Goal: Navigation & Orientation: Find specific page/section

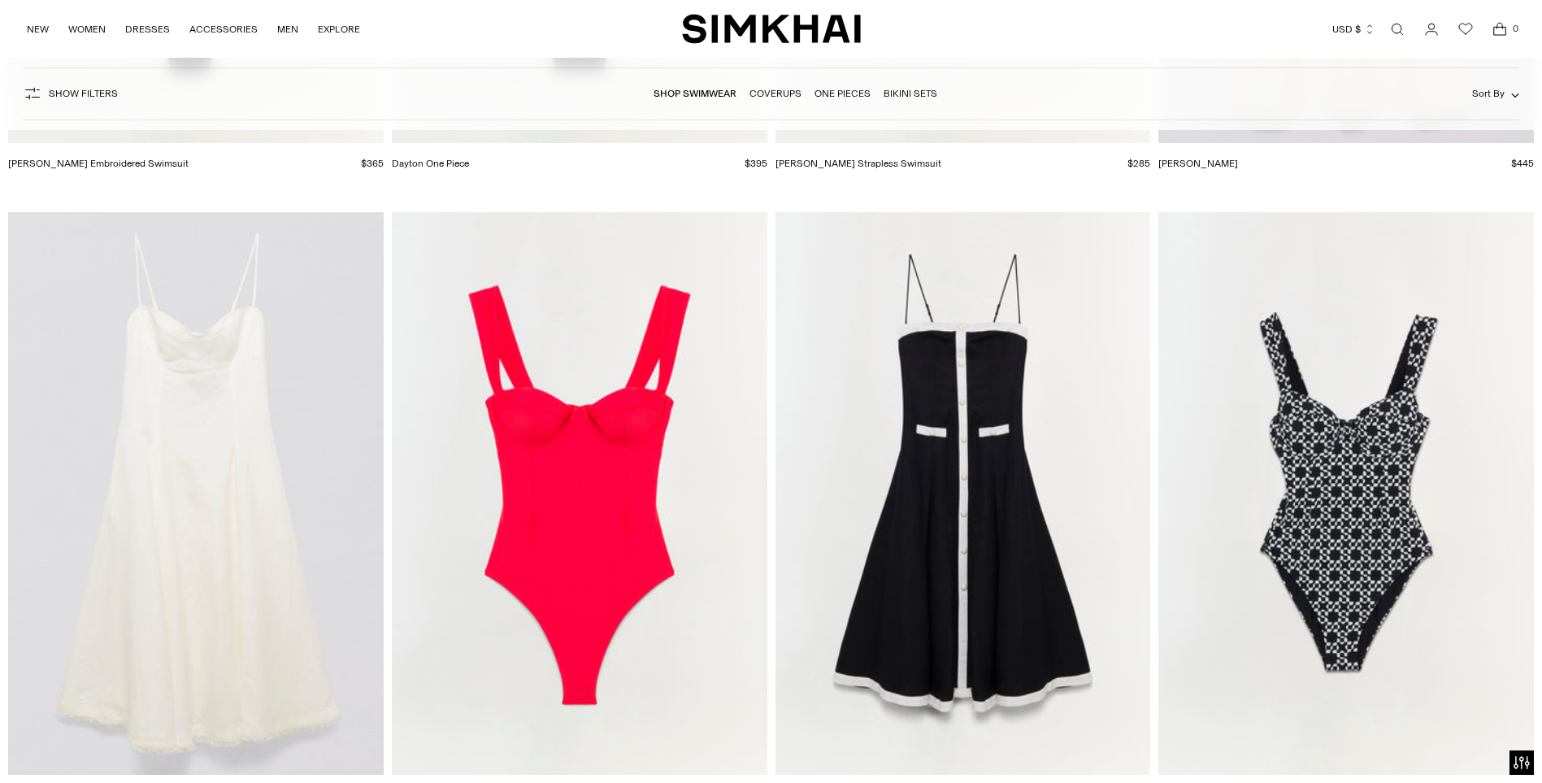
scroll to position [7070, 0]
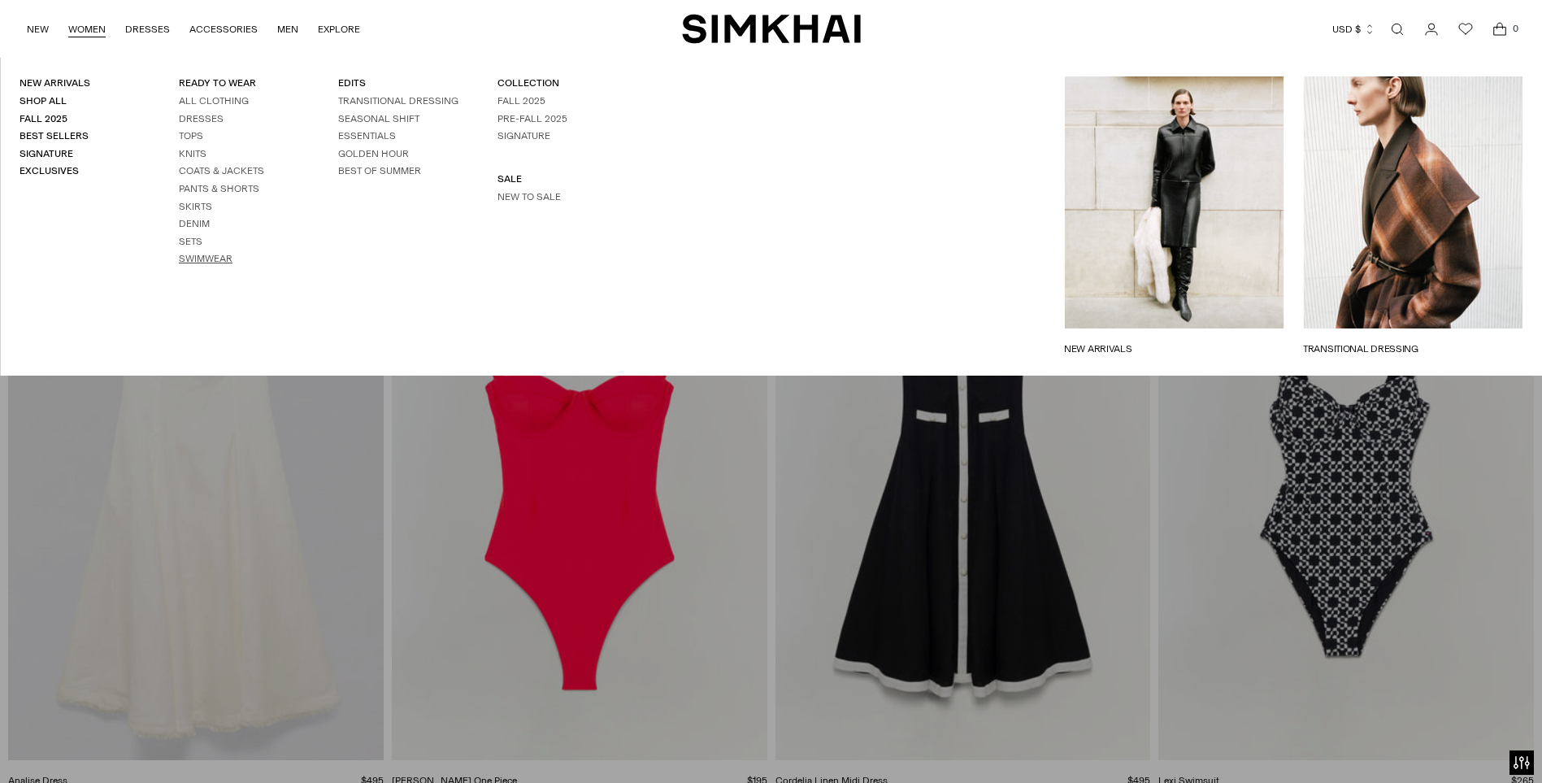
click at [205, 260] on link "Swimwear" at bounding box center [206, 258] width 54 height 11
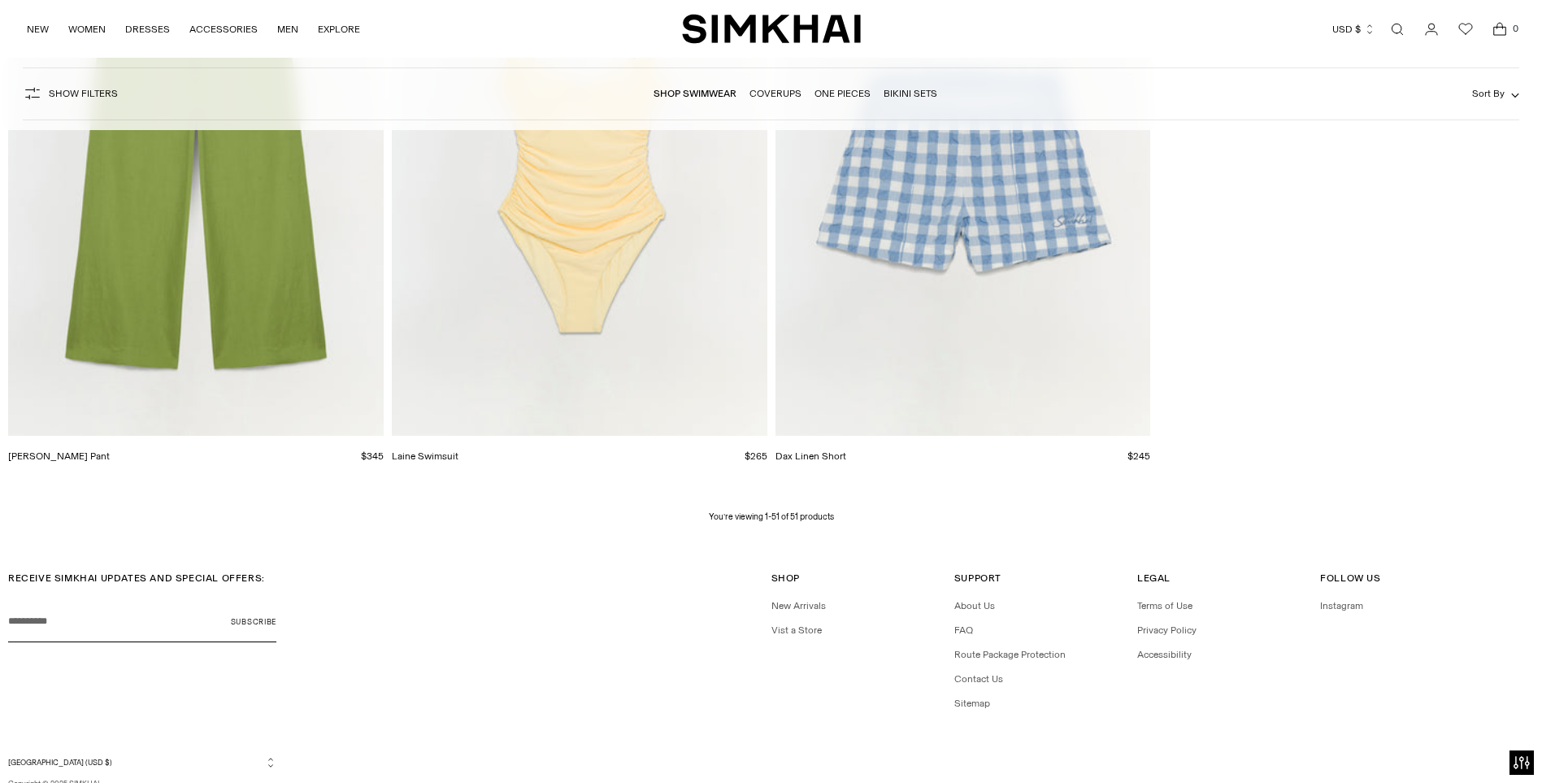
scroll to position [8045, 0]
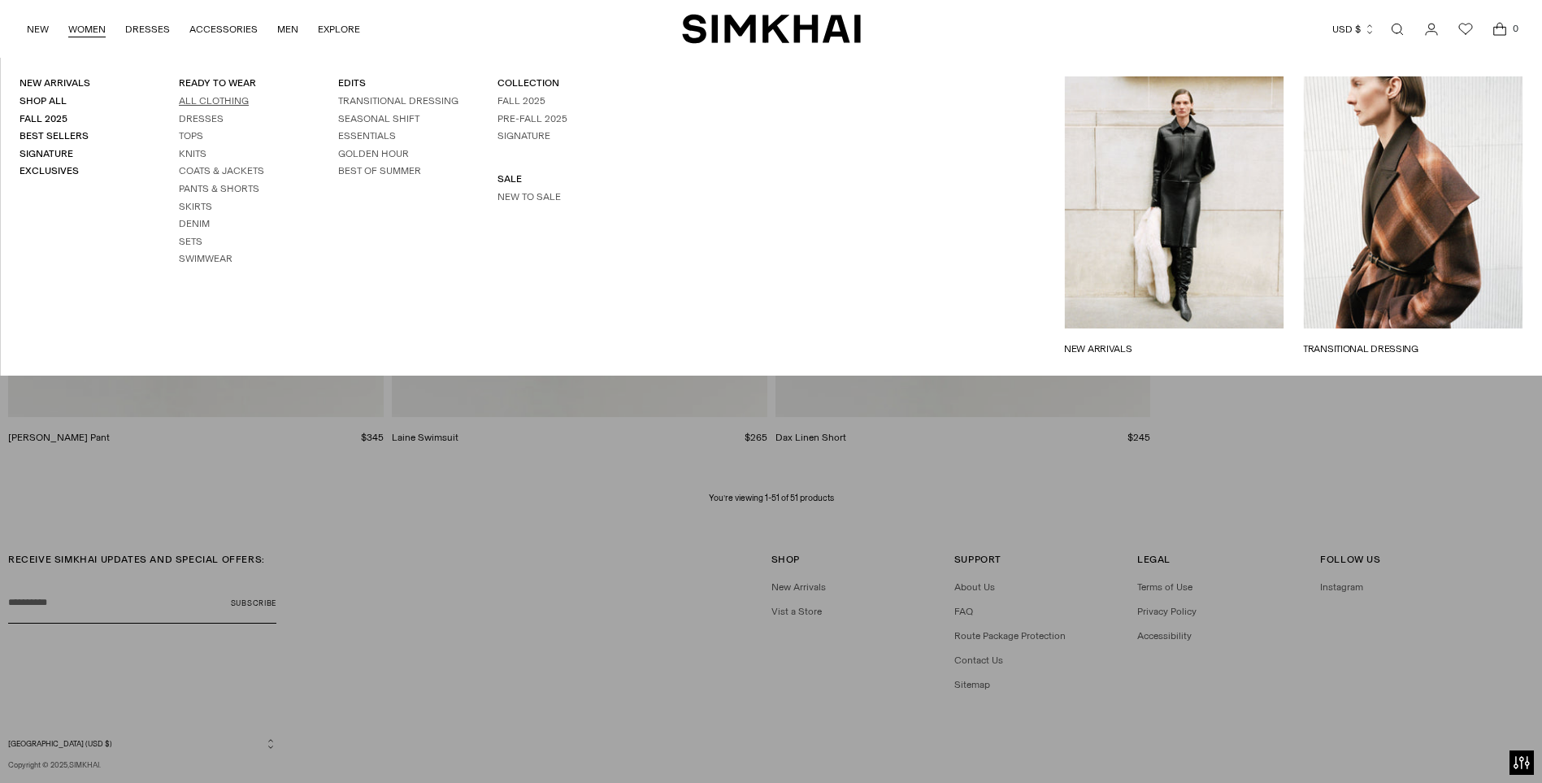
click at [202, 98] on link "All Clothing" at bounding box center [214, 100] width 70 height 11
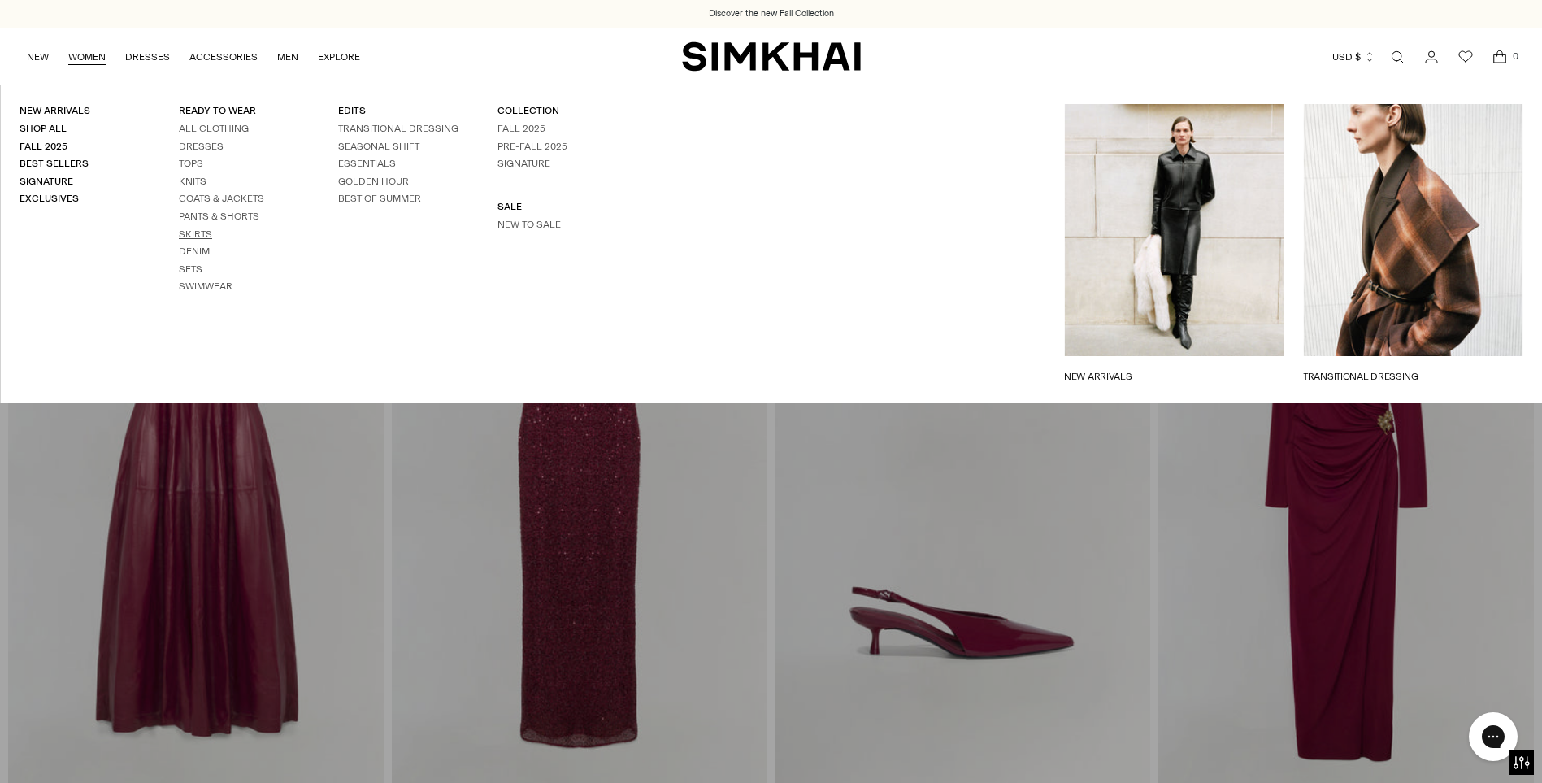
click at [194, 234] on link "Skirts" at bounding box center [195, 233] width 33 height 11
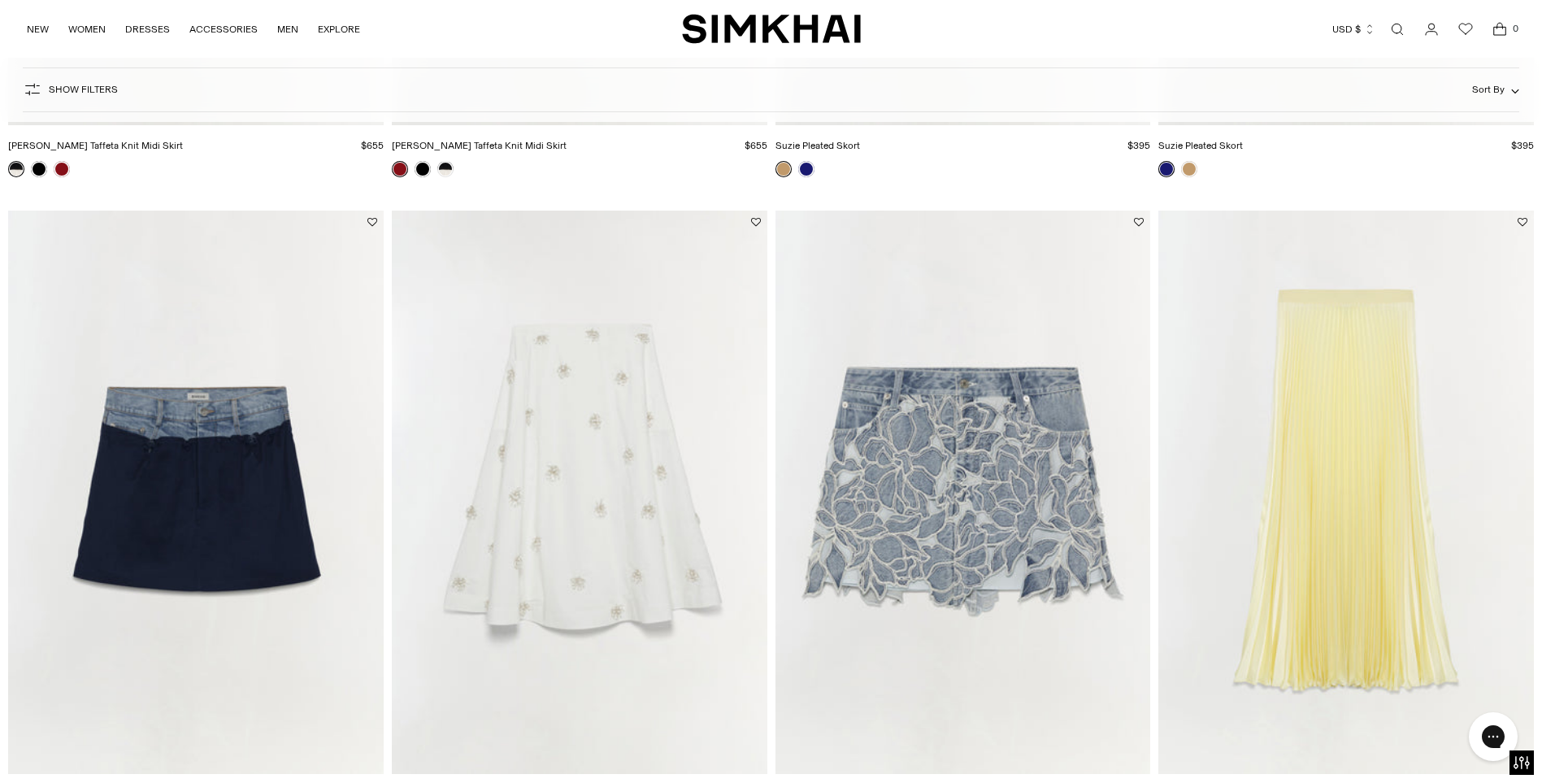
scroll to position [2392, 0]
